Goal: Find contact information: Find contact information

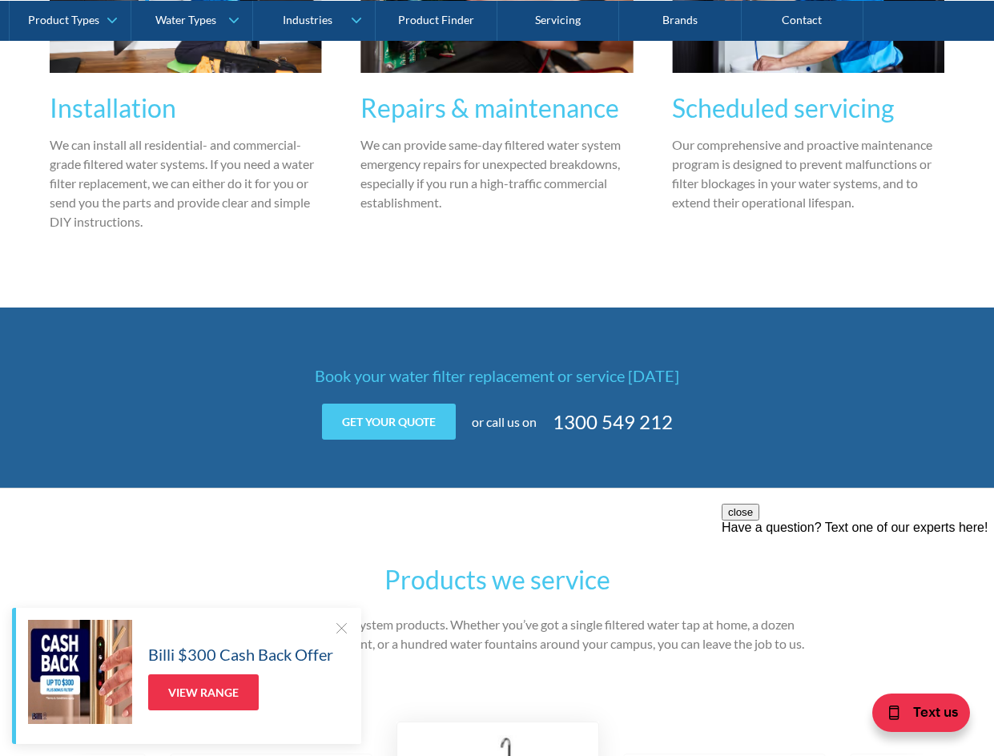
scroll to position [2003, 0]
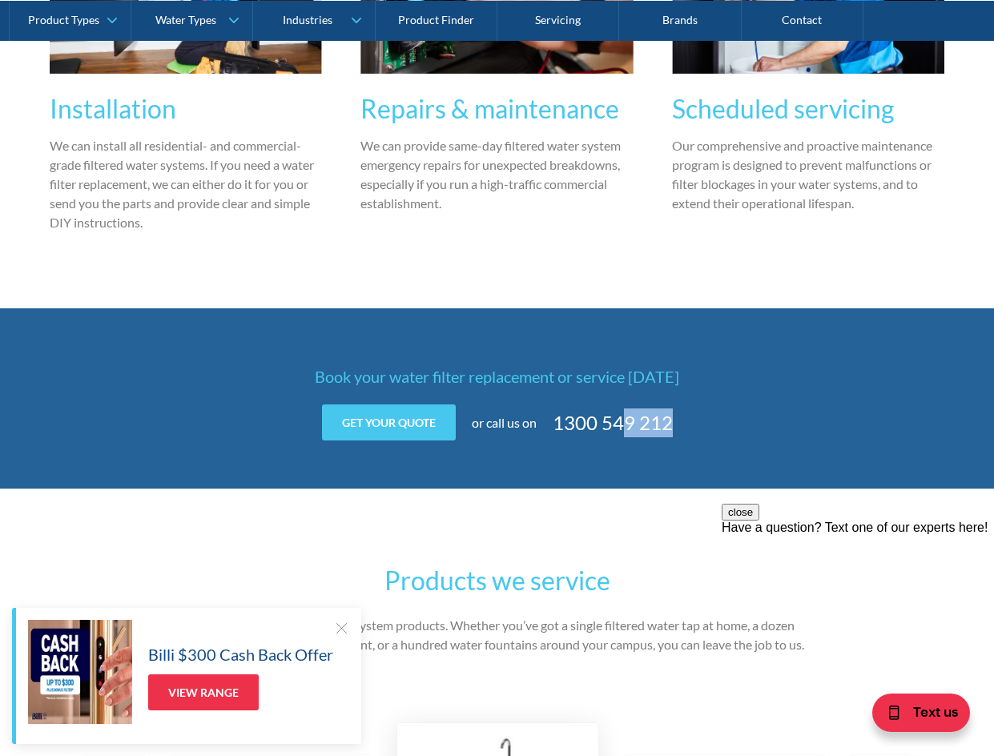
drag, startPoint x: 703, startPoint y: 435, endPoint x: 625, endPoint y: 425, distance: 79.2
click at [625, 425] on div "Get your quote Get your quote Name Company (optional) Email Phone Address Messa…" at bounding box center [497, 423] width 625 height 36
click at [629, 423] on link "1300 549 212" at bounding box center [613, 423] width 120 height 29
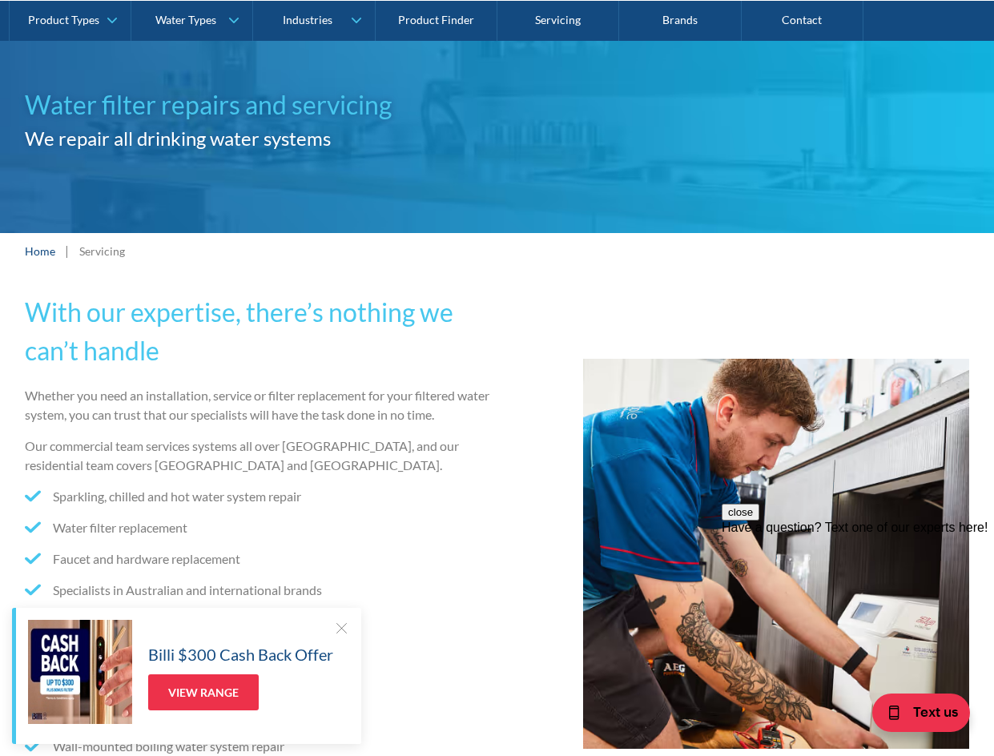
scroll to position [0, 0]
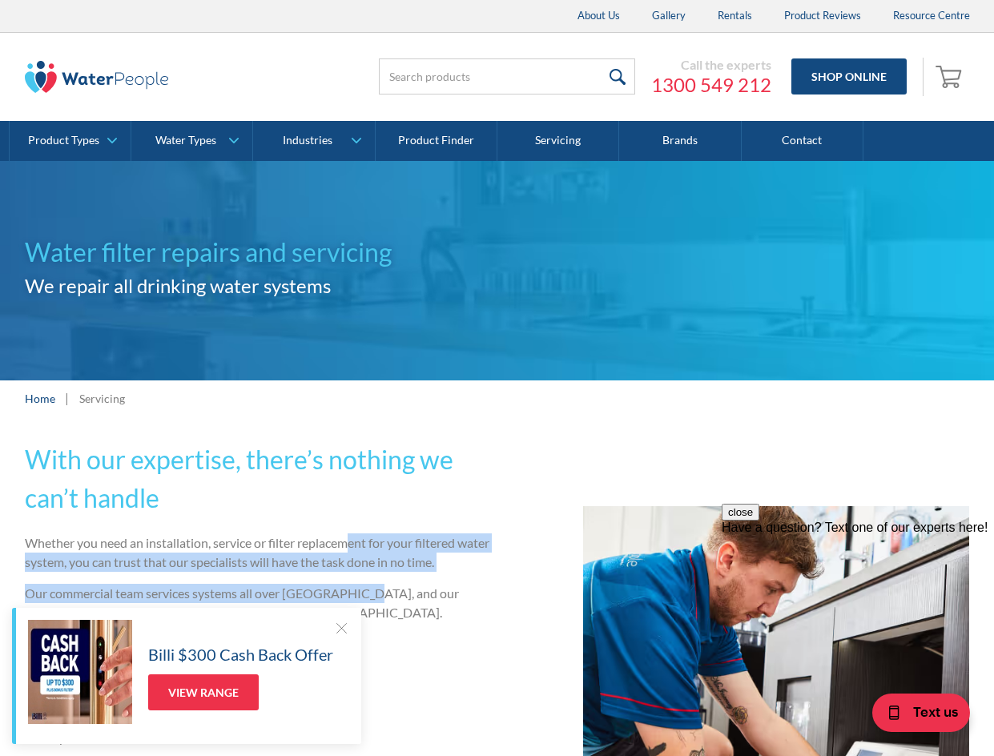
drag, startPoint x: 349, startPoint y: 538, endPoint x: 358, endPoint y: 591, distance: 53.6
click at [358, 591] on div "Whether you need an installation, service or filter replacement for your filter…" at bounding box center [258, 748] width 466 height 429
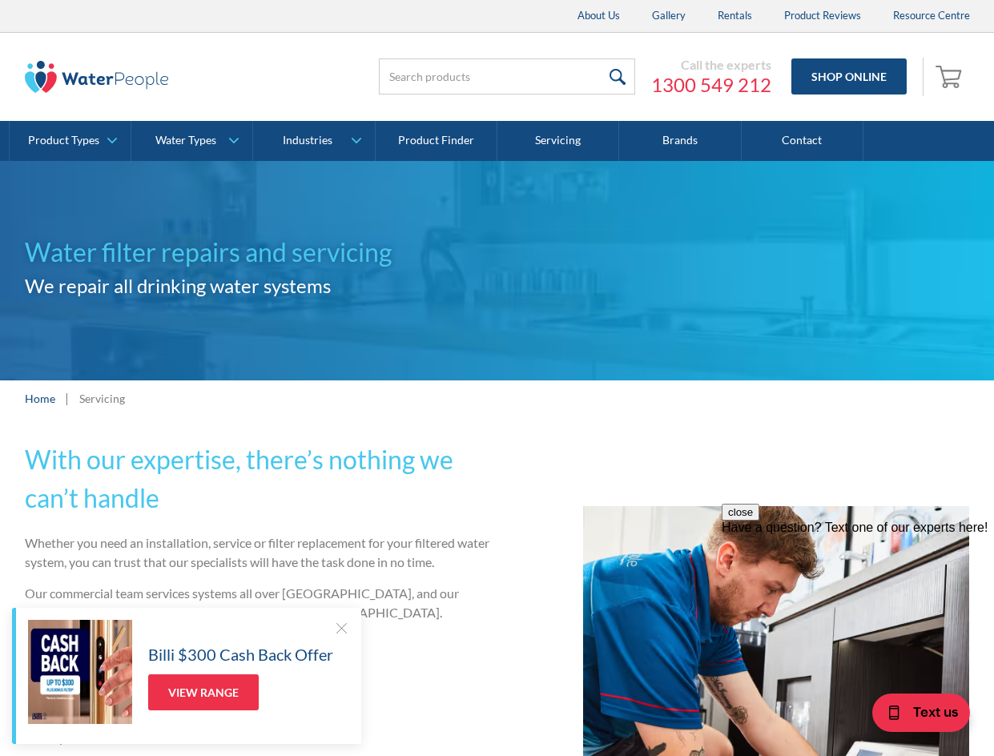
click at [340, 630] on div at bounding box center [341, 628] width 16 height 16
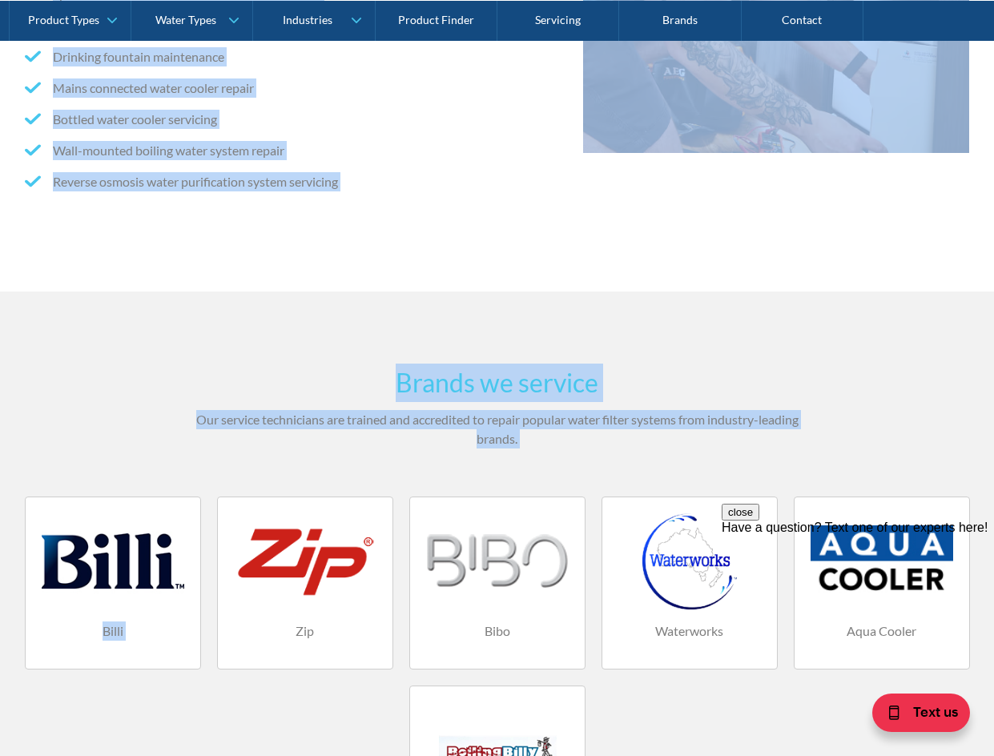
scroll to position [844, 0]
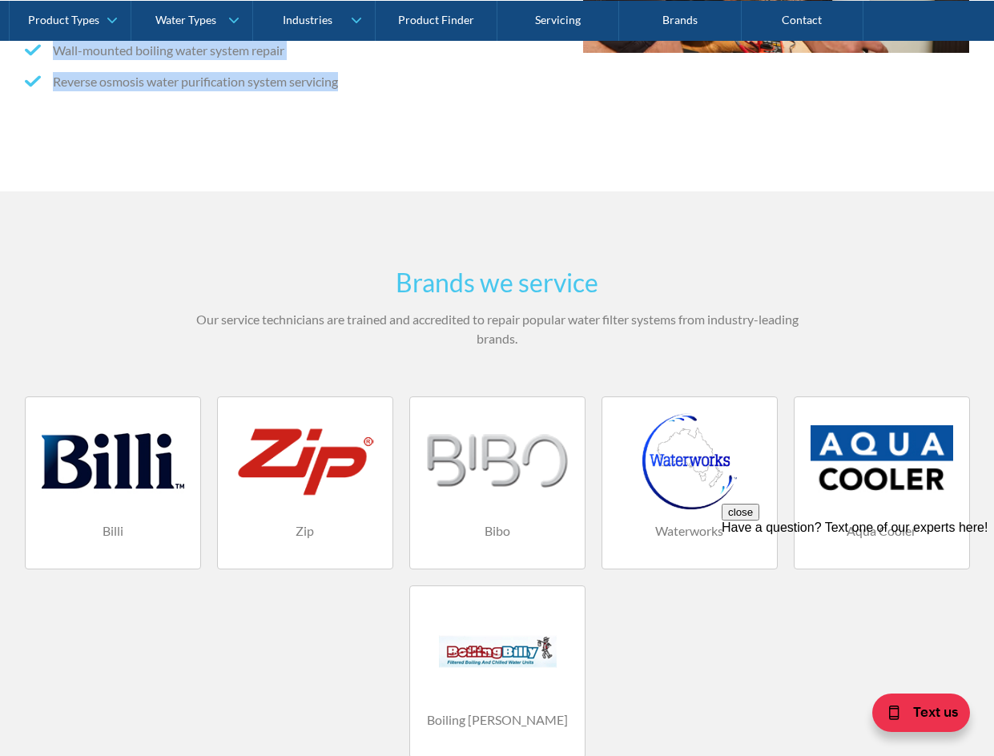
drag, startPoint x: 26, startPoint y: 457, endPoint x: 375, endPoint y: 88, distance: 507.3
click at [377, 90] on li "Reverse osmosis water purification system servicing" at bounding box center [258, 81] width 466 height 19
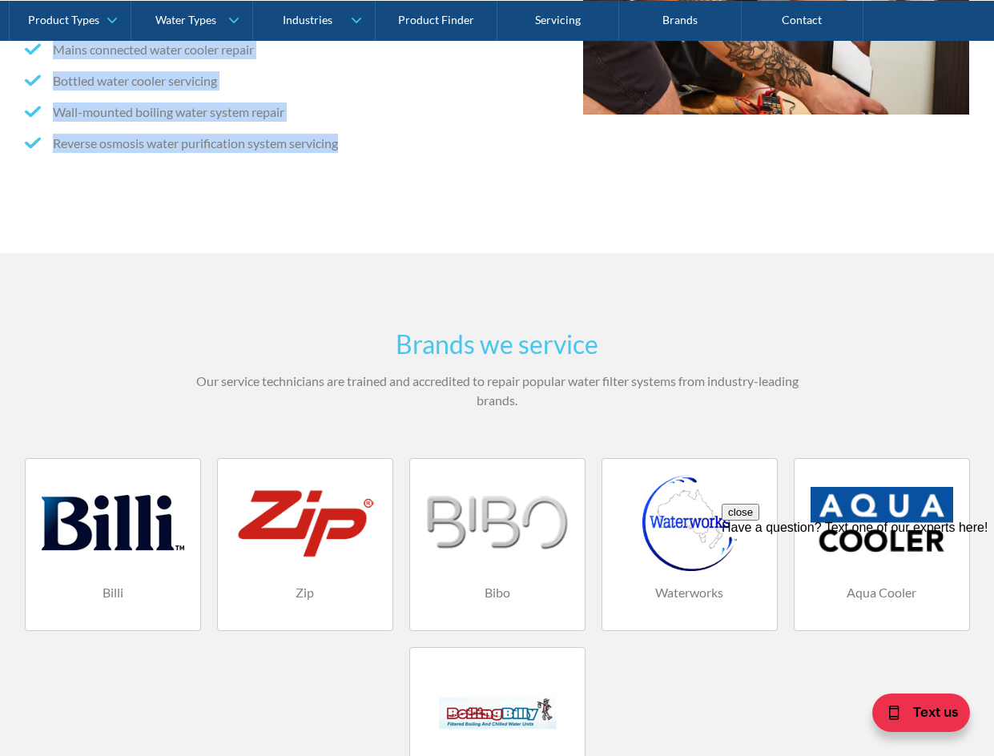
scroll to position [42, 0]
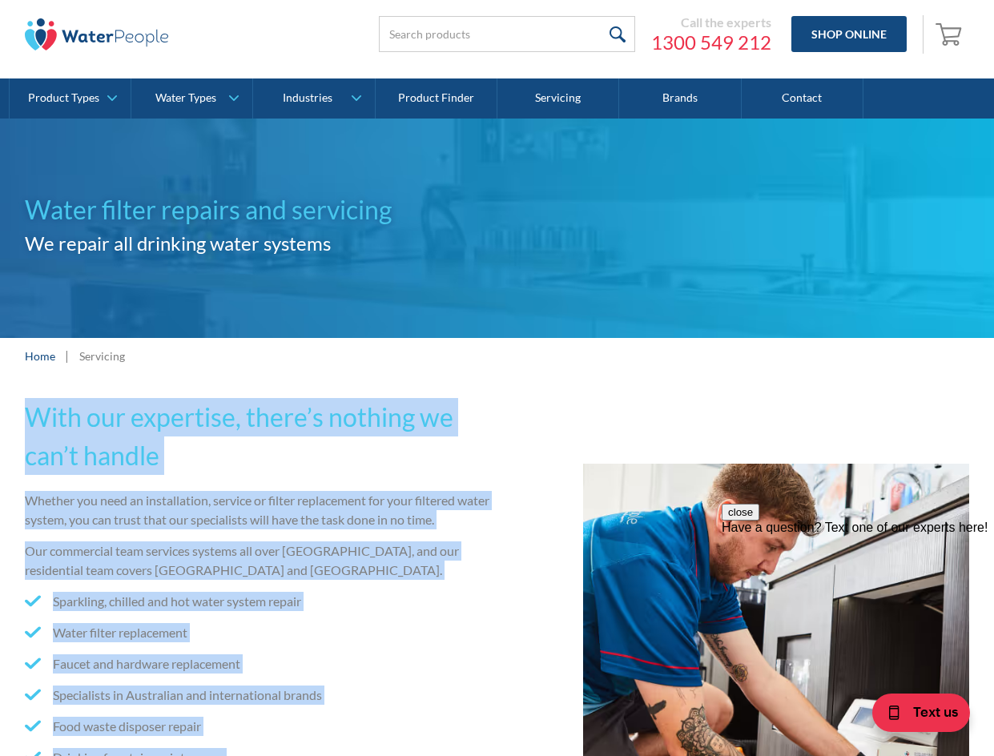
click at [365, 425] on h2 "With our expertise, there’s nothing we can’t handle" at bounding box center [258, 436] width 466 height 77
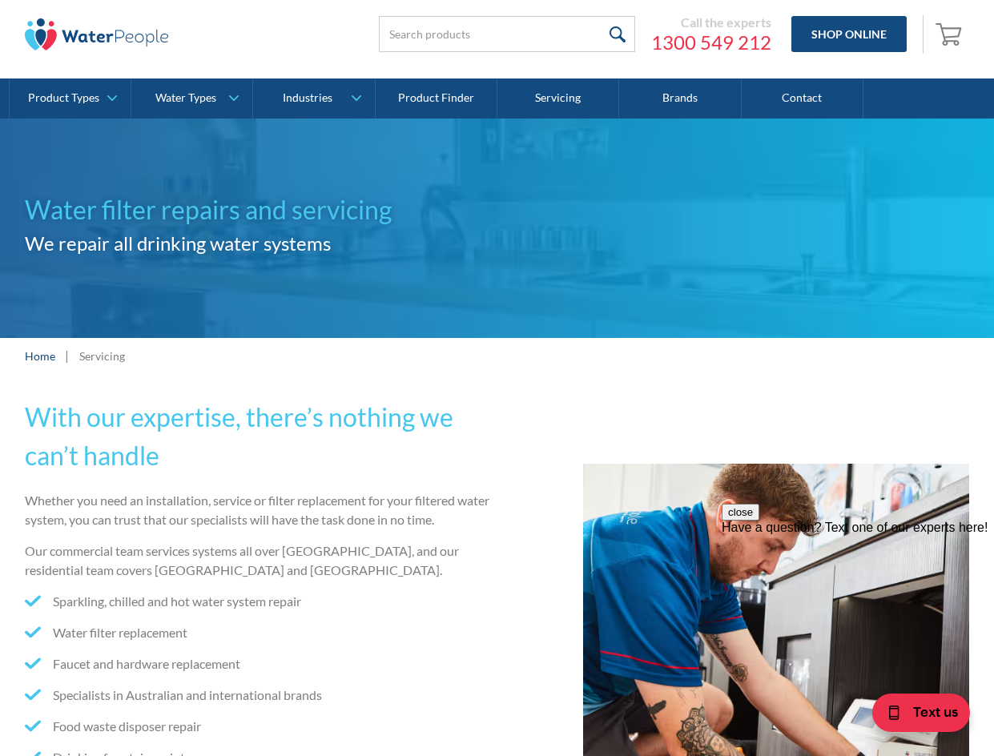
drag, startPoint x: 651, startPoint y: 43, endPoint x: 775, endPoint y: 44, distance: 123.4
click at [775, 44] on div "Call the experts [PHONE_NUMBER] Shop Online 0 Your Cart Subtotal Pay with brows…" at bounding box center [649, 34] width 641 height 48
click at [744, 57] on div "Call the experts [PHONE_NUMBER] Shop Online 0 Your Cart Subtotal Pay with brows…" at bounding box center [649, 34] width 641 height 48
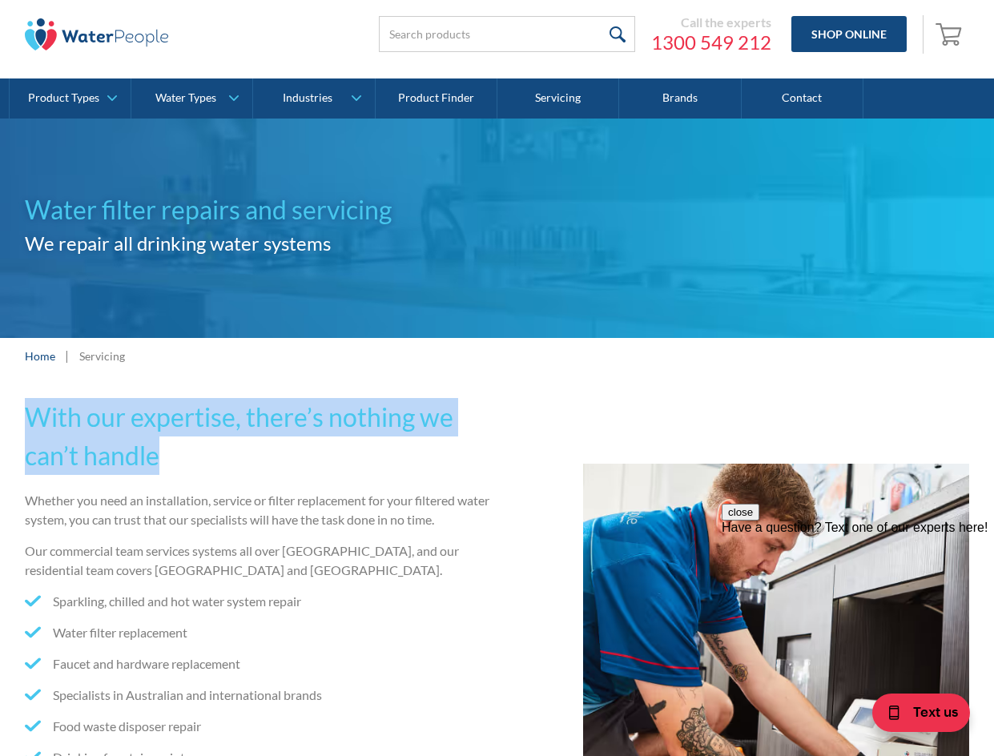
drag, startPoint x: 30, startPoint y: 421, endPoint x: 185, endPoint y: 460, distance: 159.5
click at [185, 460] on h2 "With our expertise, there’s nothing we can’t handle" at bounding box center [258, 436] width 466 height 77
drag, startPoint x: 216, startPoint y: 464, endPoint x: -1, endPoint y: 389, distance: 228.8
click at [0, 389] on html "Christmas Trading Dates: Office Closes [DATE]. Open [DATE]. About Us Gallery Re…" at bounding box center [497, 336] width 994 height 756
